Goal: Find specific fact

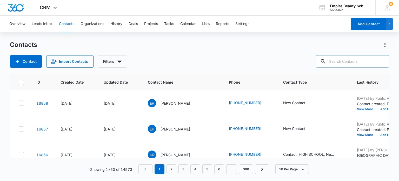
click at [340, 60] on input "text" at bounding box center [352, 61] width 73 height 12
type input "dion"
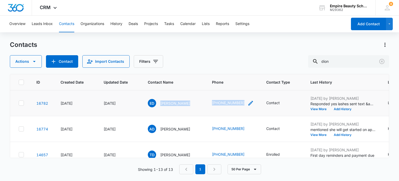
drag, startPoint x: 161, startPoint y: 102, endPoint x: 238, endPoint y: 102, distance: 76.9
click at [238, 102] on tr "16782 [DATE] [DATE] ED [PERSON_NAME] [PHONE_NUMBER] Contact [DATE] by [PERSON_N…" at bounding box center [375, 103] width 731 height 26
drag, startPoint x: 225, startPoint y: 101, endPoint x: 192, endPoint y: 110, distance: 34.4
click at [192, 110] on td "ED [PERSON_NAME]" at bounding box center [174, 103] width 64 height 26
click at [198, 57] on div "Actions Contact Import Contacts Filters dion" at bounding box center [199, 61] width 379 height 12
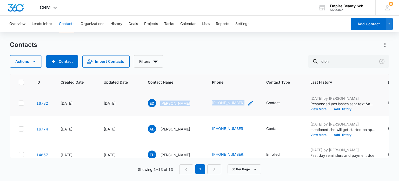
drag, startPoint x: 161, startPoint y: 103, endPoint x: 238, endPoint y: 104, distance: 77.7
click at [238, 104] on tr "16782 [DATE] [DATE] ED [PERSON_NAME] [PHONE_NUMBER] Contact [DATE] by [PERSON_N…" at bounding box center [375, 103] width 731 height 26
copy tr "[PERSON_NAME] [PHONE_NUMBER]"
